Goal: Entertainment & Leisure: Consume media (video, audio)

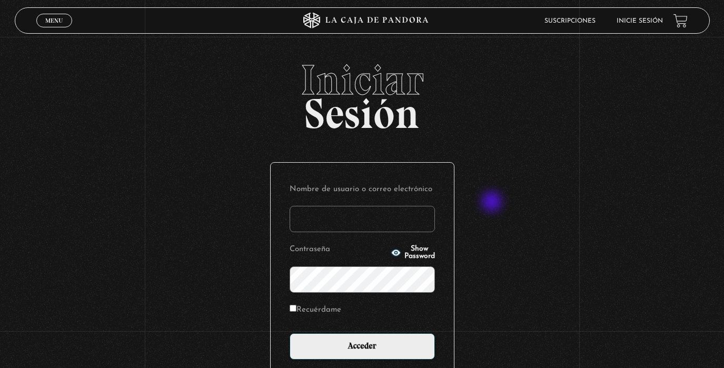
scroll to position [1, 0]
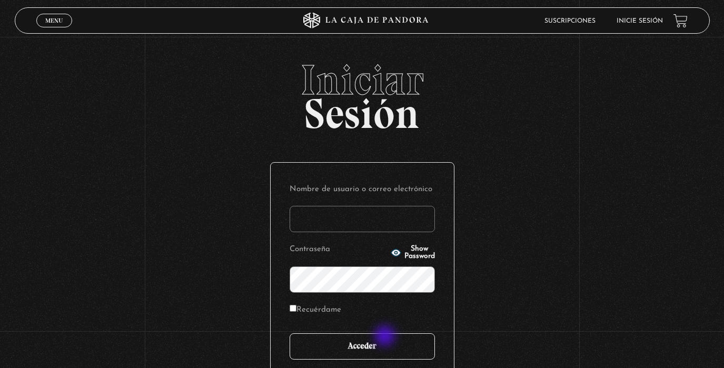
type input "[EMAIL_ADDRESS][DOMAIN_NAME]"
click at [384, 340] on input "Acceder" at bounding box center [361, 346] width 145 height 26
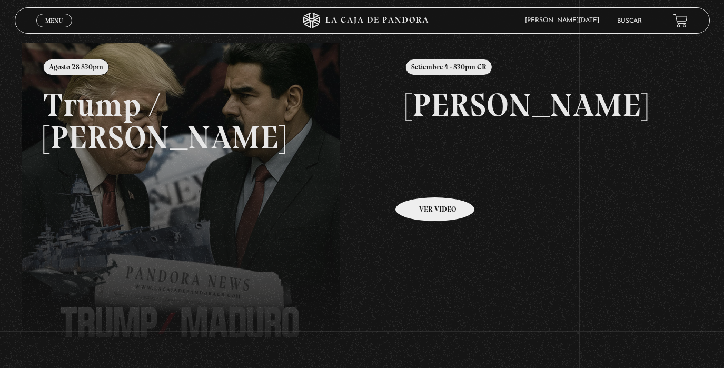
scroll to position [125, 0]
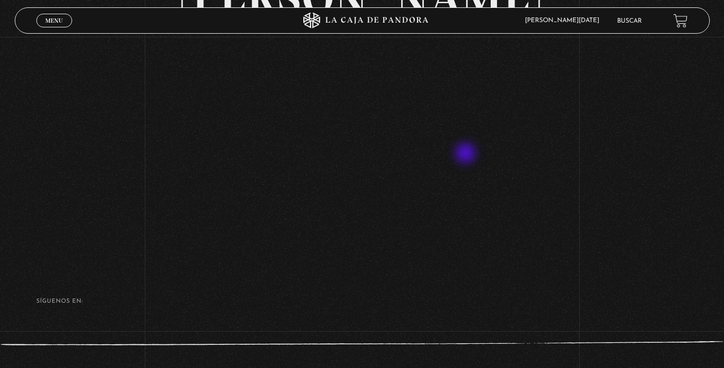
scroll to position [103, 0]
